Goal: Task Accomplishment & Management: Use online tool/utility

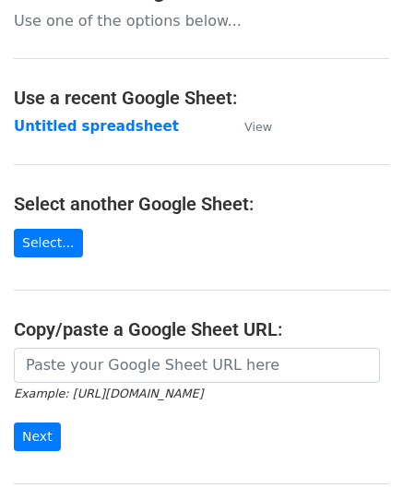
scroll to position [92, 0]
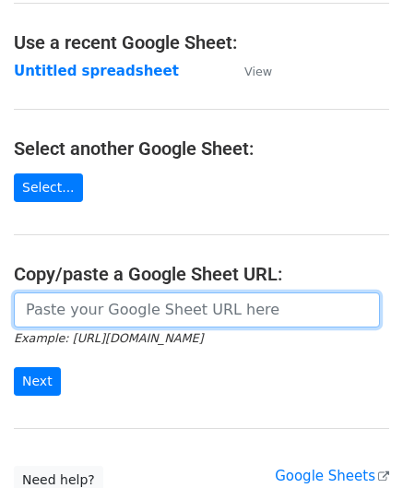
click at [90, 304] on input "url" at bounding box center [197, 309] width 366 height 35
paste input "[URL][DOMAIN_NAME]"
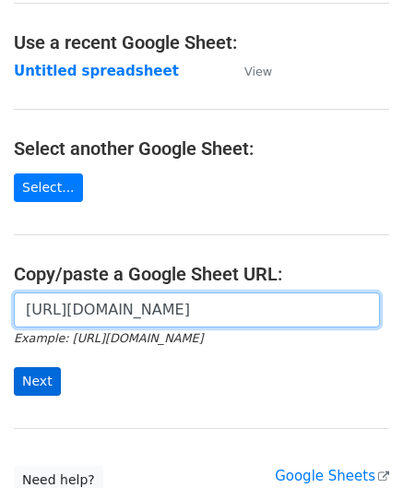
type input "[URL][DOMAIN_NAME]"
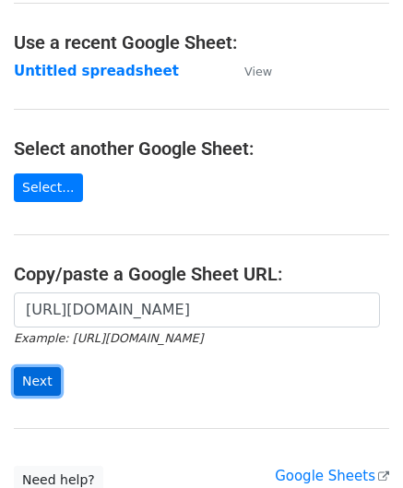
click at [41, 379] on input "Next" at bounding box center [37, 381] width 47 height 29
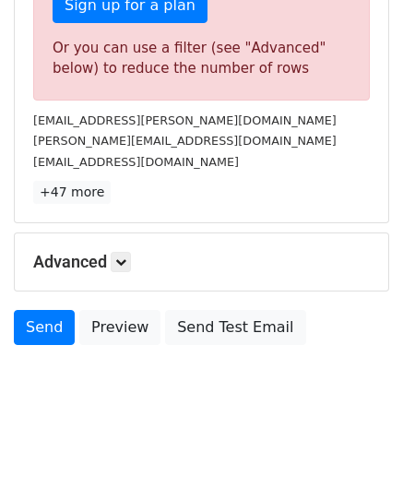
scroll to position [622, 0]
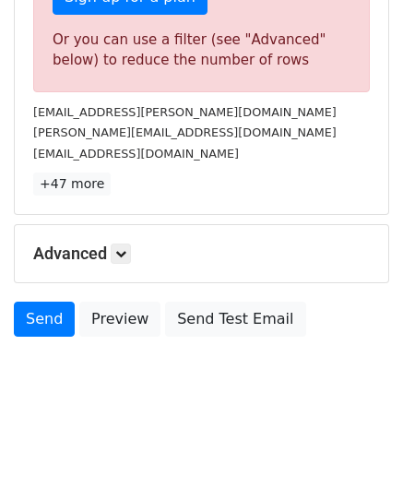
click at [127, 259] on h5 "Advanced" at bounding box center [201, 253] width 337 height 20
click at [125, 250] on icon at bounding box center [120, 253] width 11 height 11
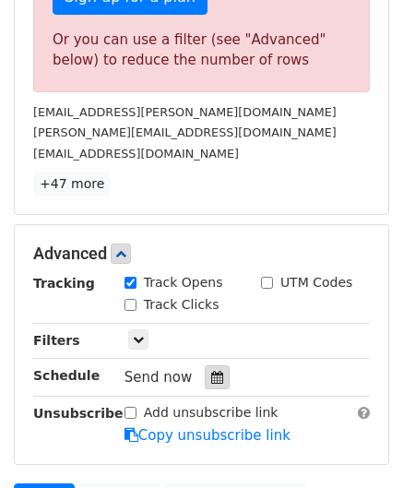
click at [211, 371] on icon at bounding box center [217, 377] width 12 height 13
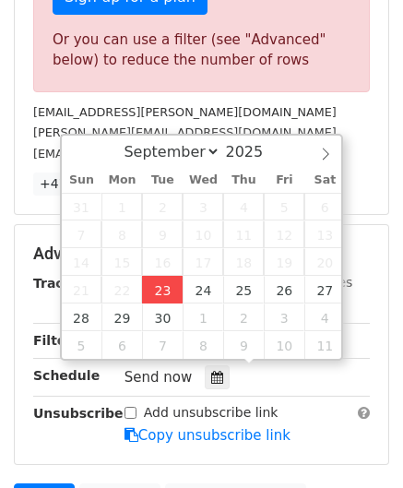
type input "2025-09-23 12:00"
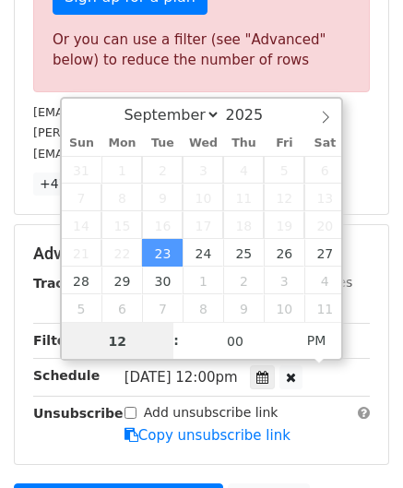
paste input "4"
type input "4"
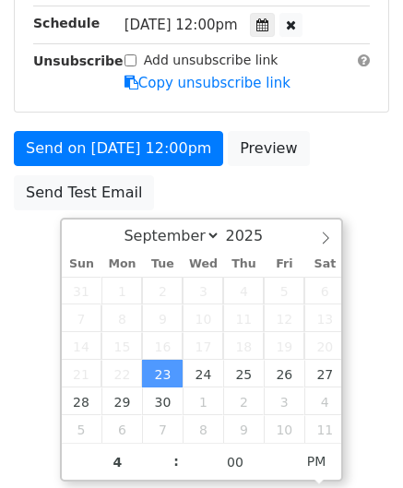
type input "2025-09-23 16:00"
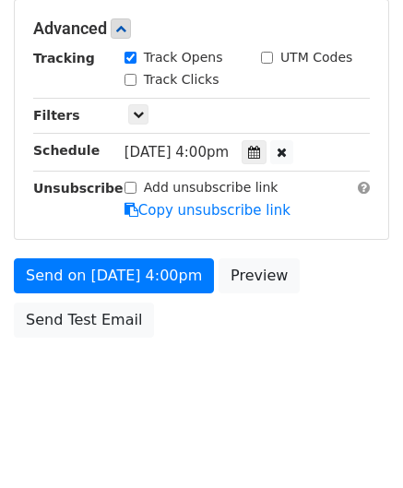
scroll to position [845, 0]
